Goal: Task Accomplishment & Management: Manage account settings

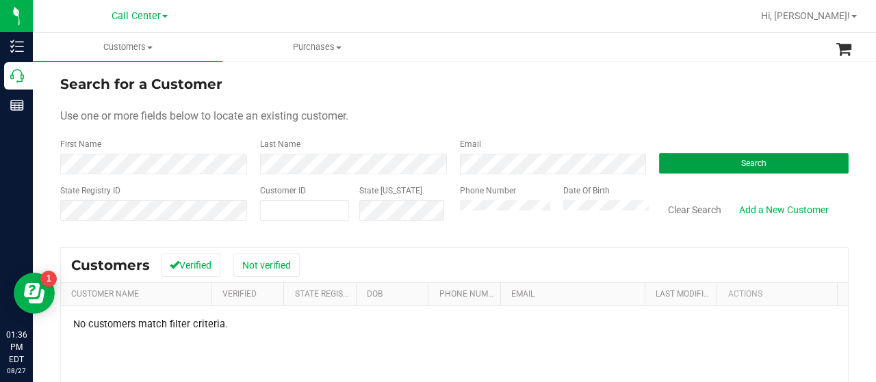
click at [776, 163] on button "Search" at bounding box center [753, 163] width 189 height 21
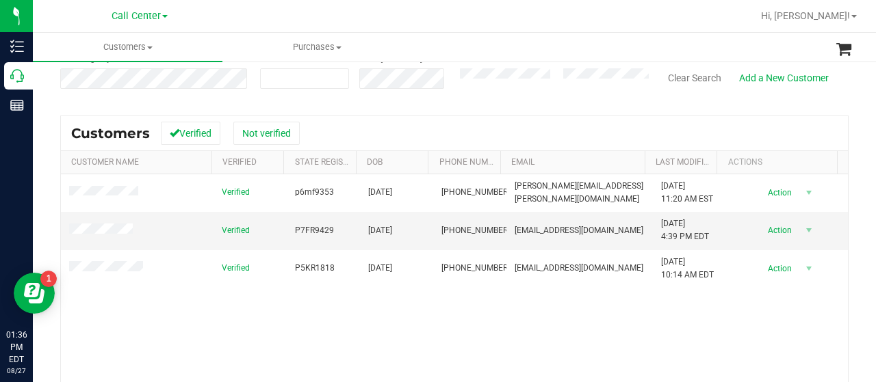
scroll to position [137, 0]
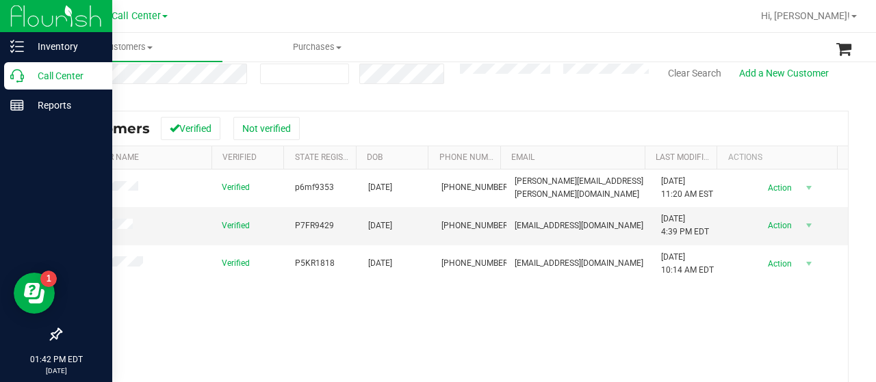
click at [8, 81] on div "Call Center" at bounding box center [58, 75] width 108 height 27
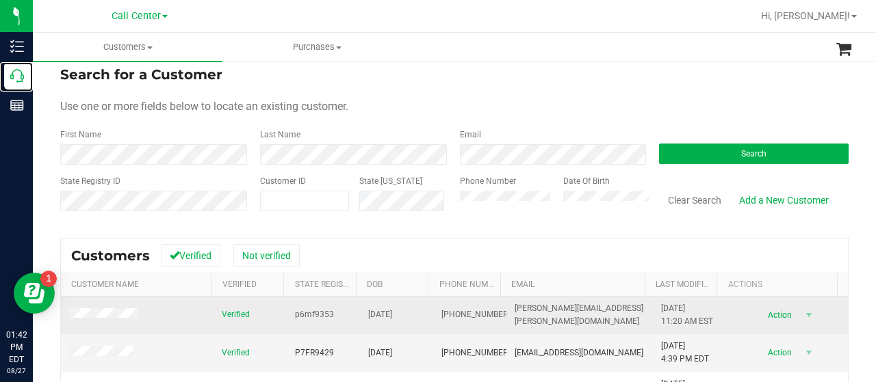
scroll to position [0, 0]
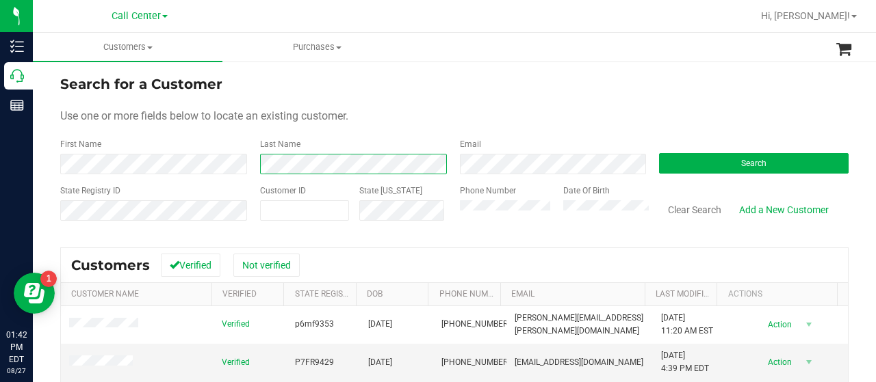
click at [227, 168] on div "First Name Last Name Email Search" at bounding box center [454, 156] width 788 height 36
click at [73, 161] on div "First Name" at bounding box center [154, 156] width 189 height 36
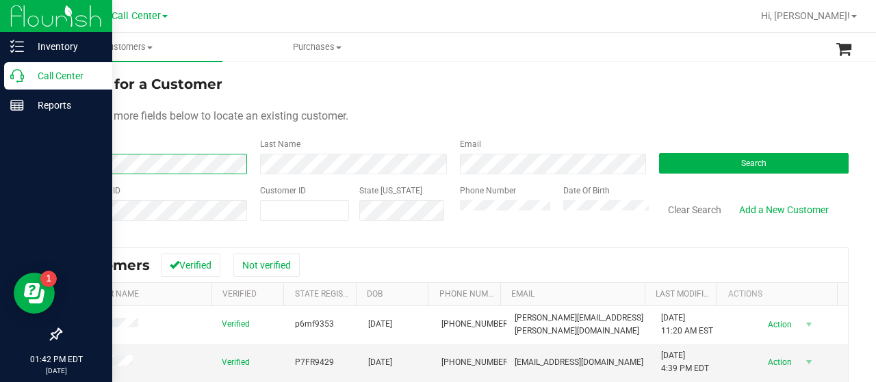
drag, startPoint x: 109, startPoint y: 146, endPoint x: 24, endPoint y: 165, distance: 87.5
click at [24, 165] on div "Inventory Call Center Reports 01:42 PM EDT [DATE] 08/27 Call Center Hi, [PERSON…" at bounding box center [438, 191] width 876 height 382
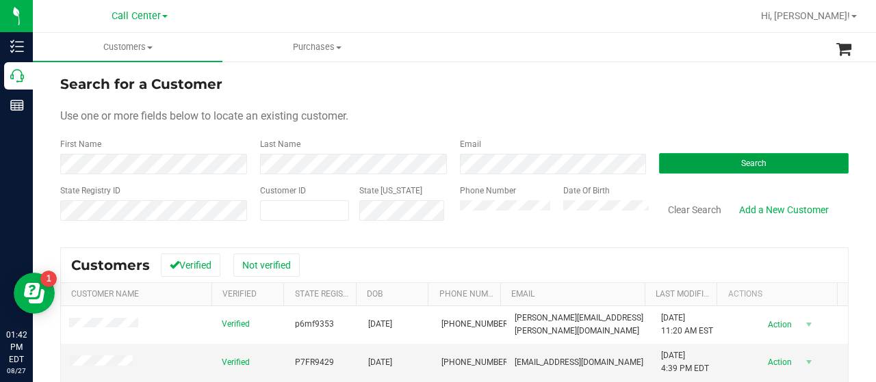
click at [683, 159] on button "Search" at bounding box center [753, 163] width 189 height 21
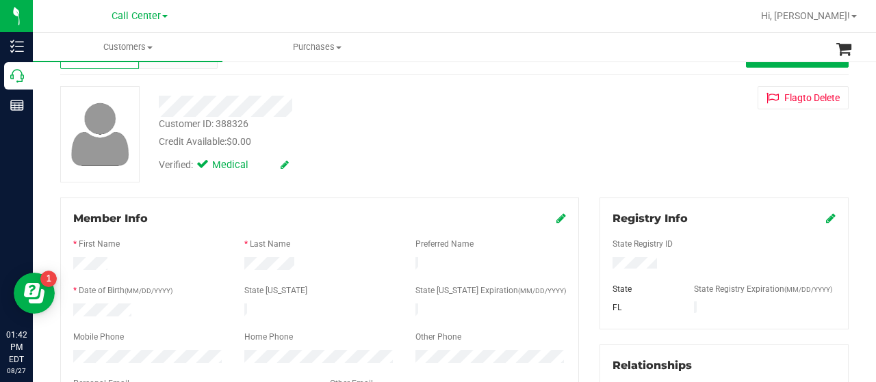
scroll to position [137, 0]
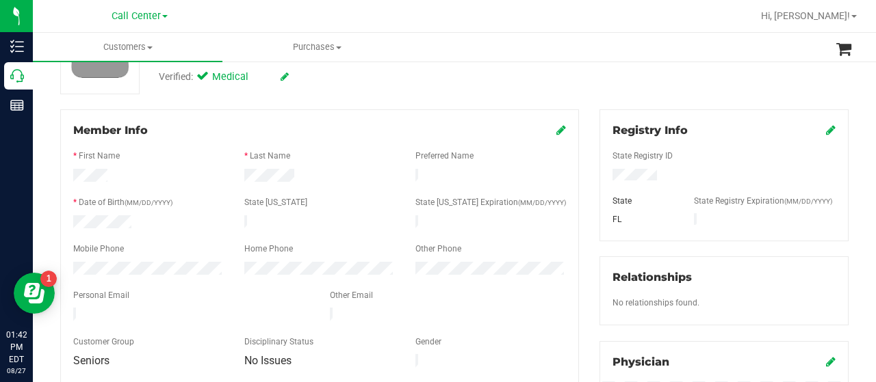
drag, startPoint x: 114, startPoint y: 173, endPoint x: 70, endPoint y: 173, distance: 43.8
click at [70, 173] on div at bounding box center [148, 177] width 171 height 16
drag, startPoint x: 239, startPoint y: 174, endPoint x: 306, endPoint y: 184, distance: 67.7
click at [309, 185] on form "Member Info * First Name * Last Name Preferred Name * Date of Birth (MM/DD/YYYY…" at bounding box center [319, 246] width 493 height 248
click at [204, 313] on div at bounding box center [191, 316] width 257 height 16
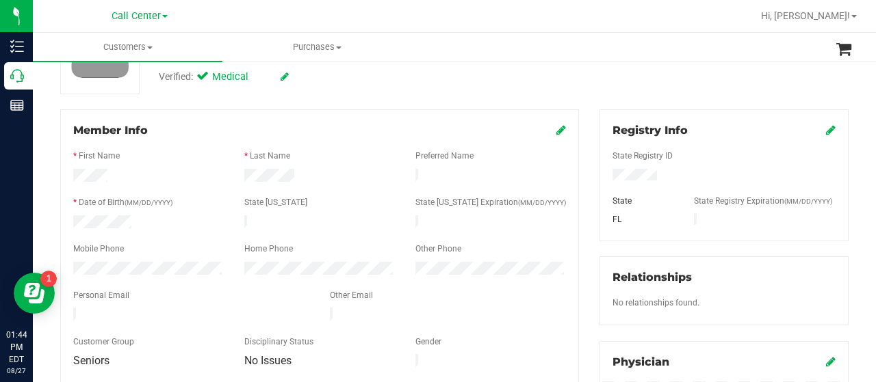
drag, startPoint x: 70, startPoint y: 262, endPoint x: 167, endPoint y: 270, distance: 97.5
click at [167, 270] on form "Member Info * First Name * Last Name Preferred Name * Date of Birth (MM/DD/YYYY…" at bounding box center [319, 246] width 493 height 248
drag, startPoint x: 69, startPoint y: 306, endPoint x: 207, endPoint y: 309, distance: 137.5
click at [209, 309] on div at bounding box center [191, 316] width 257 height 16
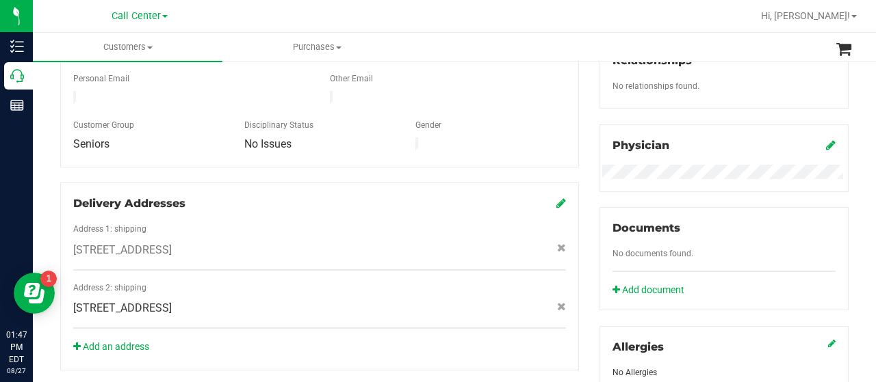
scroll to position [603, 0]
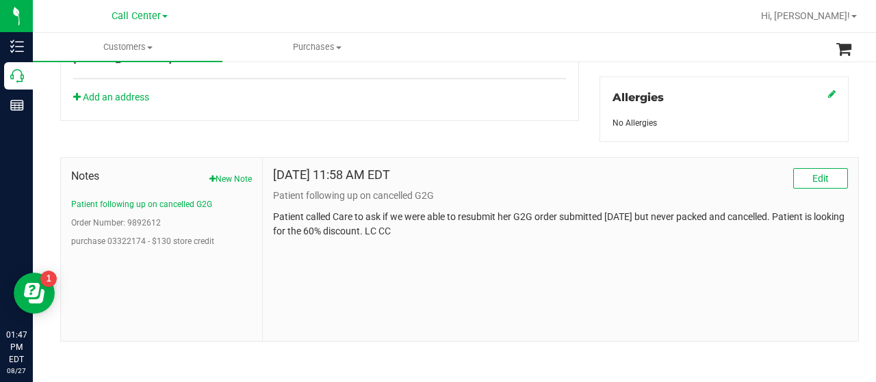
drag, startPoint x: 223, startPoint y: 174, endPoint x: 270, endPoint y: 197, distance: 51.7
click at [223, 174] on button "New Note" at bounding box center [230, 179] width 42 height 12
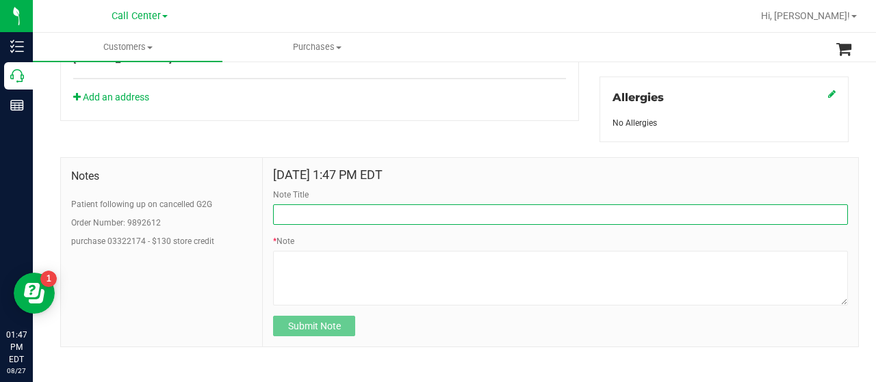
click at [314, 210] on input "Note Title" at bounding box center [560, 215] width 575 height 21
type input "COMPLETED WINBACK SURVEY"
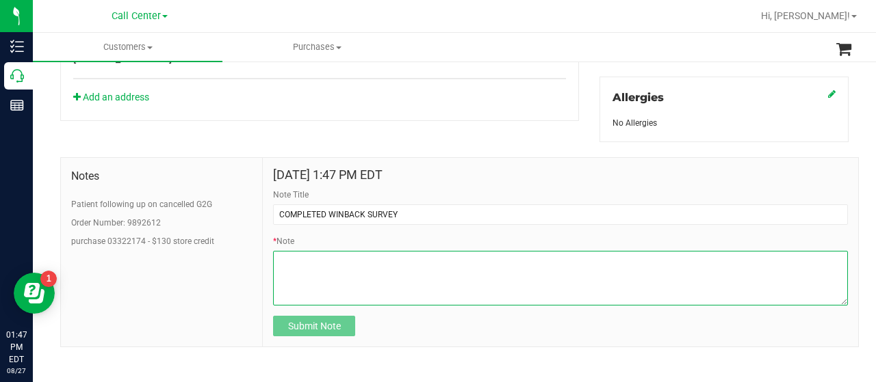
click at [342, 284] on textarea "* Note" at bounding box center [560, 278] width 575 height 55
type textarea "P"
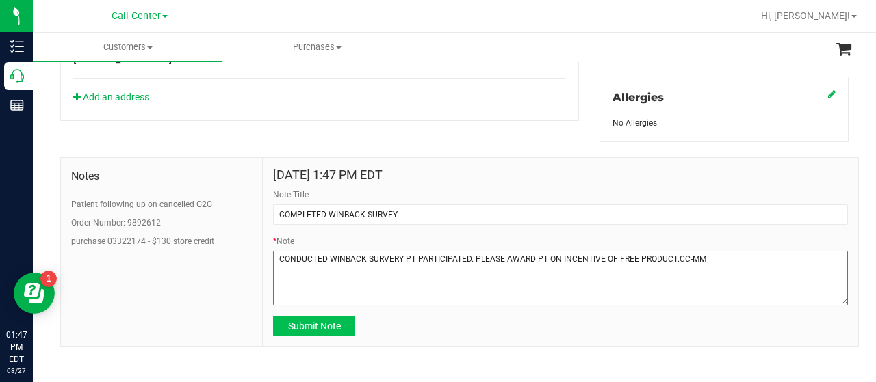
type textarea "CONDUCTED WINBACK SURVERY PT PARTICIPATED. PLEASE AWARD PT ON INCENTIVE OF FREE…"
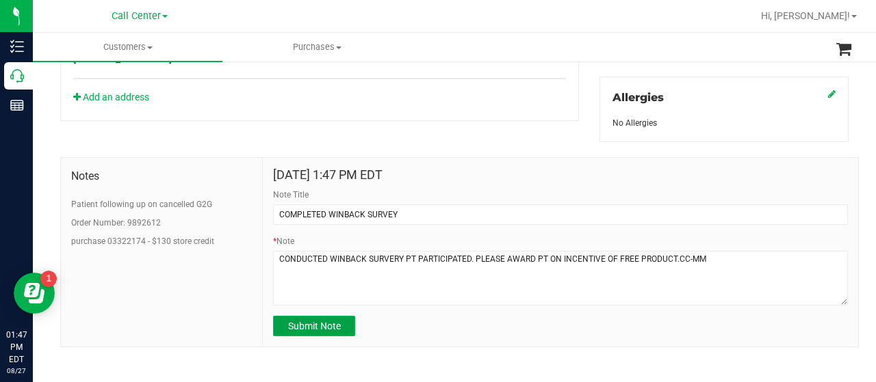
click at [283, 330] on button "Submit Note" at bounding box center [314, 326] width 82 height 21
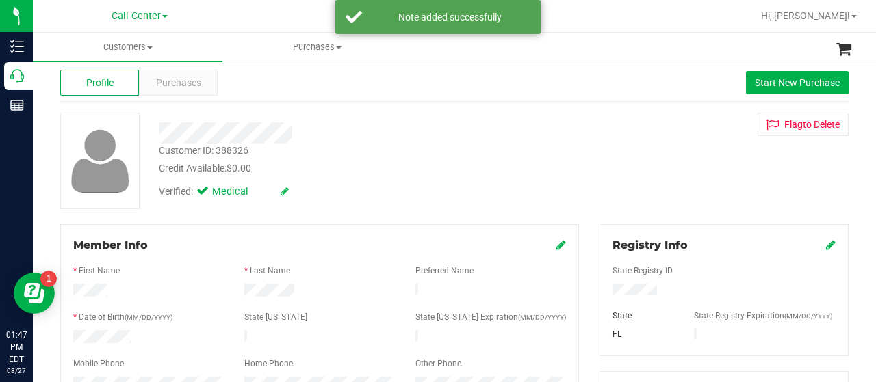
scroll to position [0, 0]
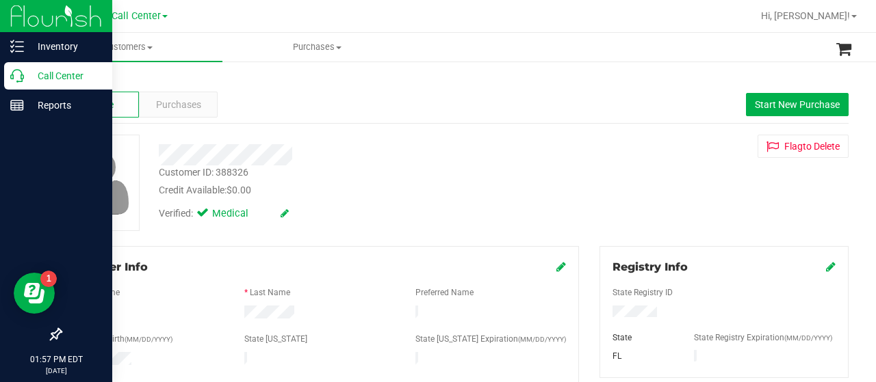
click at [29, 78] on p "Call Center" at bounding box center [65, 76] width 82 height 16
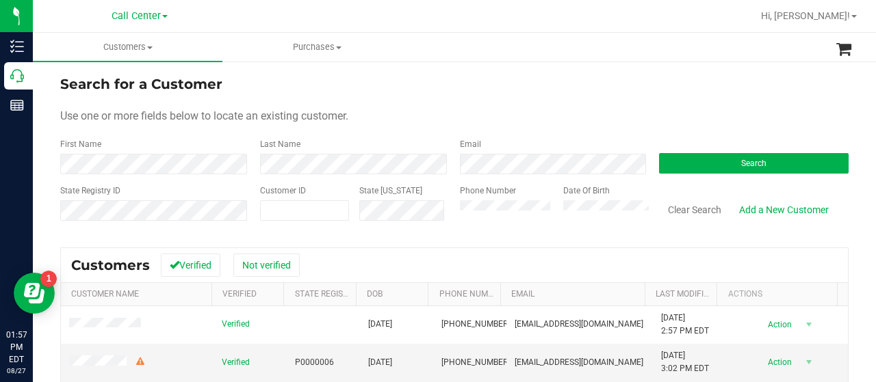
click at [713, 150] on div "Search" at bounding box center [749, 156] width 200 height 36
click at [707, 161] on button "Search" at bounding box center [753, 163] width 189 height 21
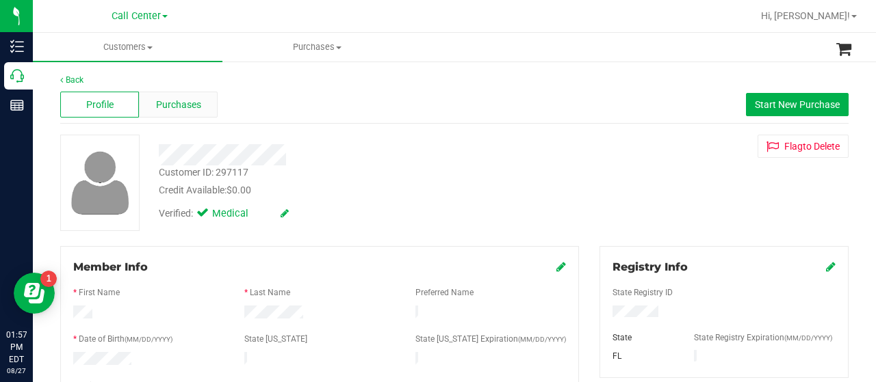
click at [207, 104] on div "Purchases" at bounding box center [178, 105] width 79 height 26
